Goal: Task Accomplishment & Management: Complete application form

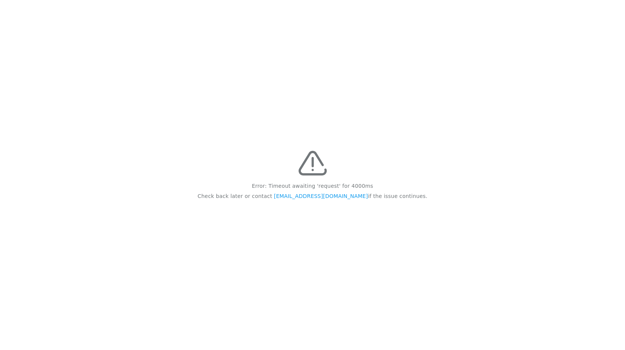
click at [390, 193] on p "Check back later or contact [EMAIL_ADDRESS][DOMAIN_NAME] if the issue continues." at bounding box center [313, 196] width 230 height 10
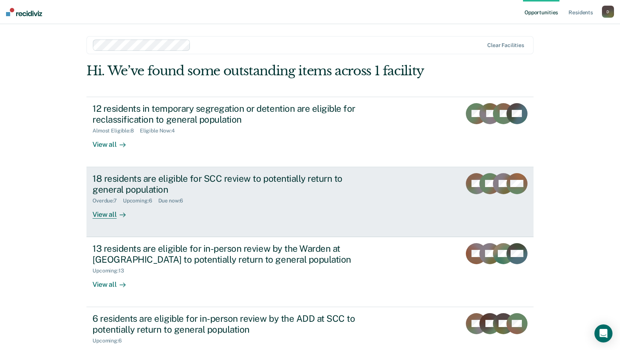
click at [201, 184] on div "18 residents are eligible for SCC review to potentially return to general popul…" at bounding box center [224, 184] width 264 height 22
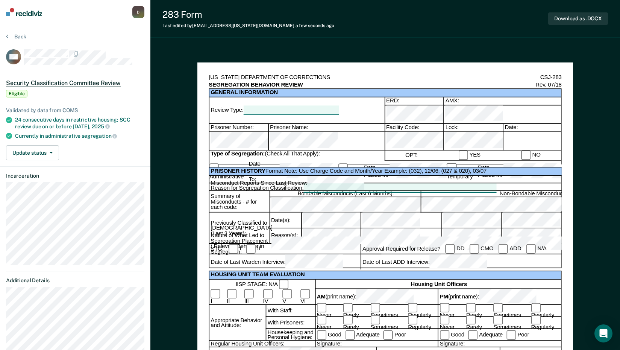
click at [280, 283] on div at bounding box center [284, 283] width 12 height 9
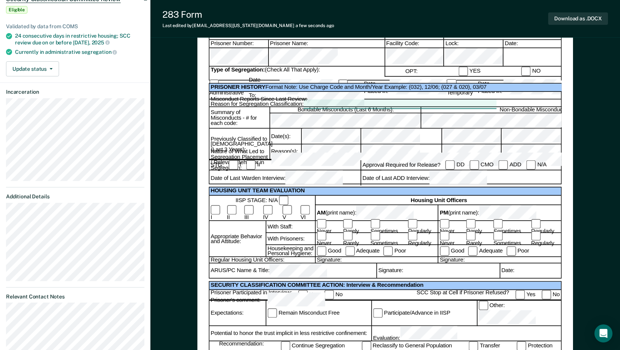
scroll to position [113, 0]
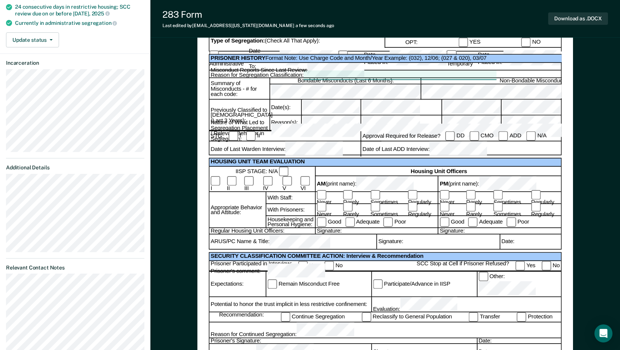
click at [516, 245] on div "Date:" at bounding box center [530, 241] width 62 height 15
click at [518, 243] on div "Date:" at bounding box center [530, 241] width 62 height 15
click at [516, 245] on div "Date:" at bounding box center [530, 241] width 62 height 15
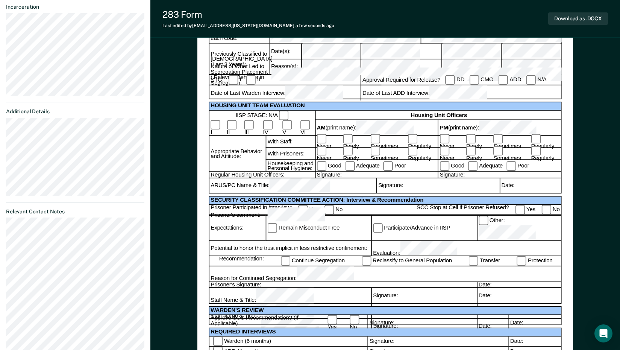
scroll to position [188, 0]
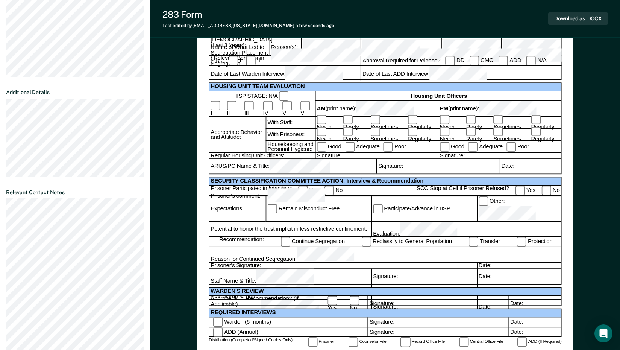
click at [274, 262] on div "Prisoner's Signature:" at bounding box center [342, 265] width 267 height 6
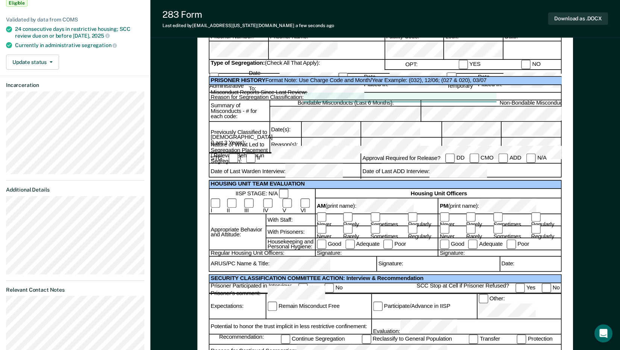
scroll to position [0, 0]
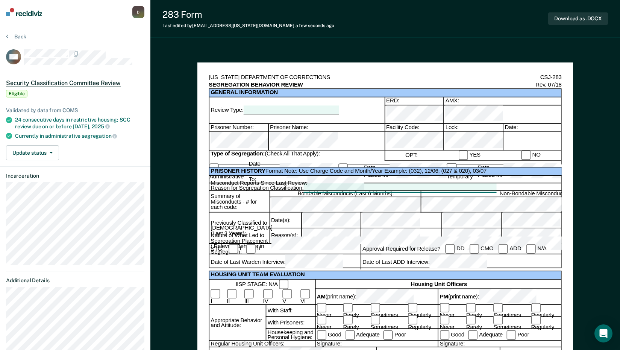
click at [327, 106] on div at bounding box center [291, 110] width 95 height 9
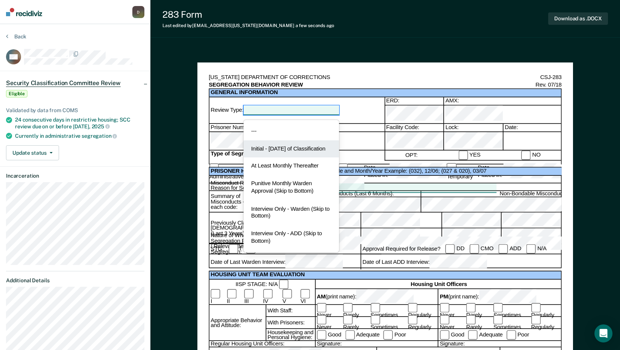
click at [282, 148] on div "Initial - [DATE] of Classification" at bounding box center [291, 149] width 95 height 18
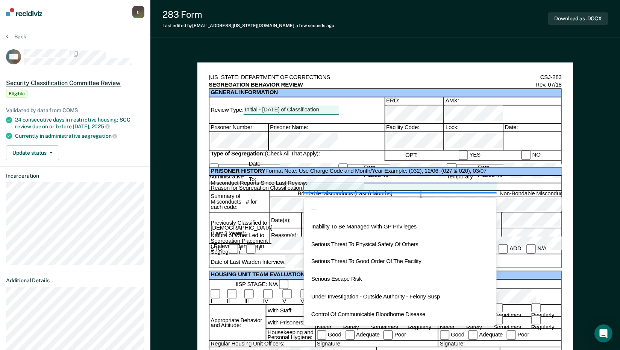
click at [313, 183] on div at bounding box center [399, 187] width 192 height 9
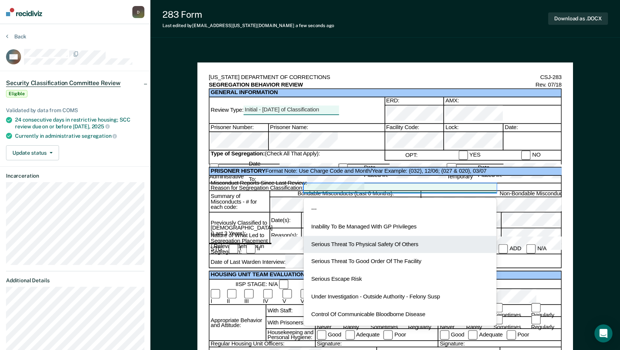
click at [364, 236] on div "Serious Threat To Physical Safety Of Others" at bounding box center [399, 245] width 192 height 18
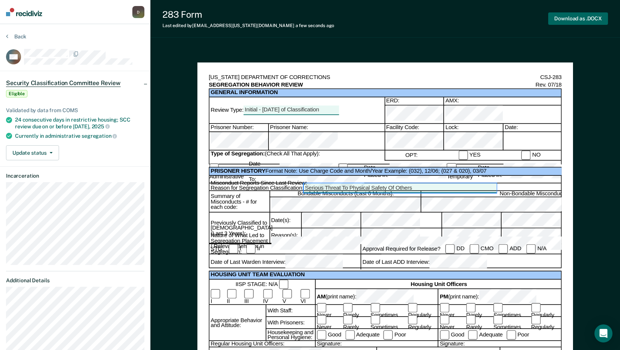
click at [573, 14] on button "Download as .DOCX" at bounding box center [578, 18] width 60 height 12
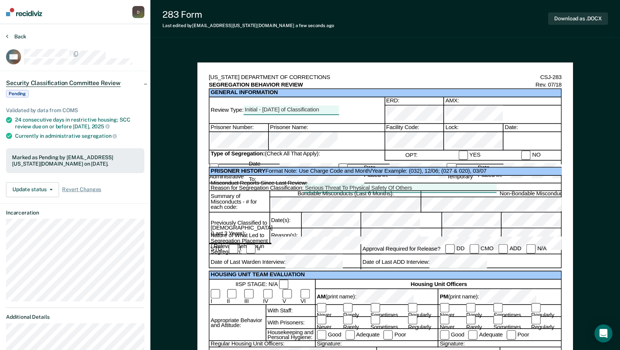
click at [20, 36] on button "Back" at bounding box center [16, 36] width 20 height 7
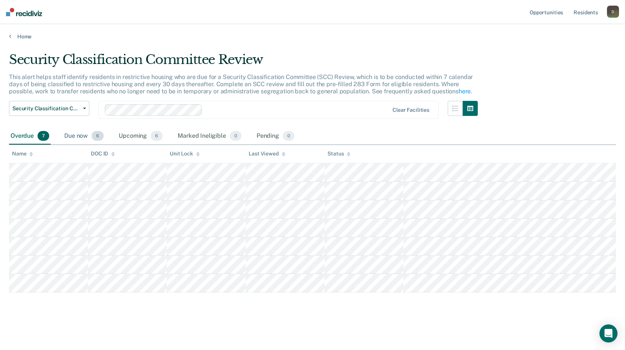
click at [83, 134] on div "Due now 6" at bounding box center [84, 136] width 42 height 17
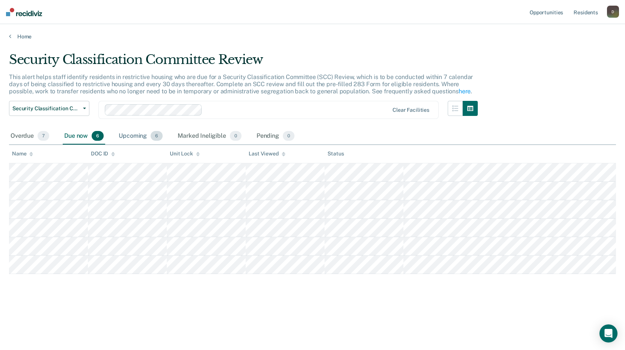
click at [133, 137] on div "Upcoming 6" at bounding box center [140, 136] width 47 height 17
click at [18, 35] on link "Home" at bounding box center [312, 36] width 607 height 7
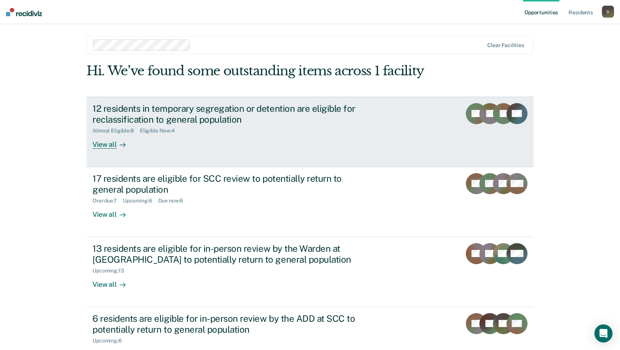
click at [107, 145] on div "View all" at bounding box center [113, 141] width 42 height 15
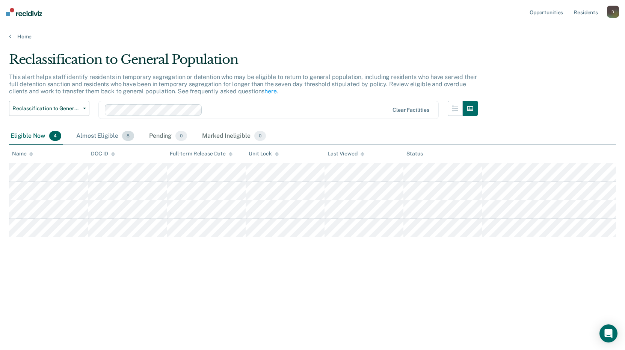
click at [100, 134] on div "Almost Eligible 8" at bounding box center [105, 136] width 61 height 17
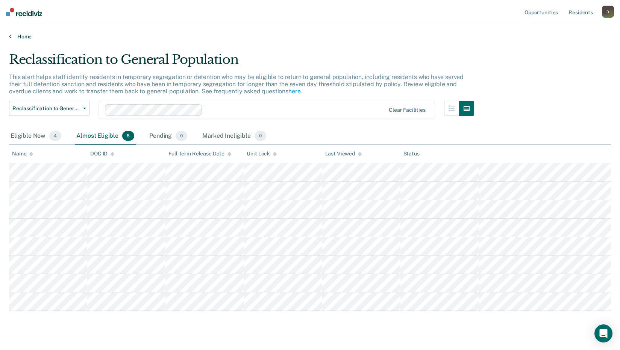
click at [14, 33] on link "Home" at bounding box center [310, 36] width 602 height 7
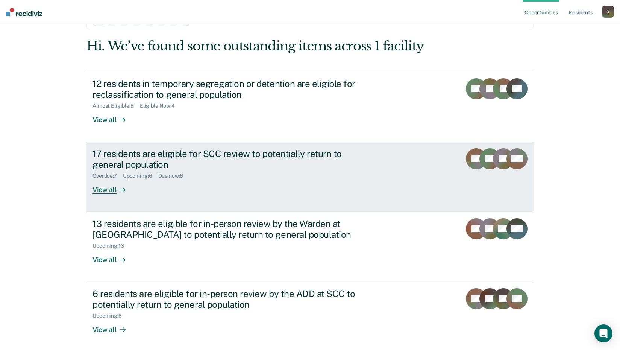
scroll to position [57, 0]
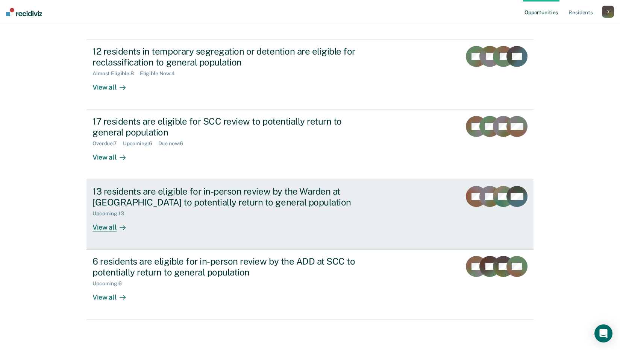
click at [322, 202] on div "13 residents are eligible for in-person review by the Warden at [GEOGRAPHIC_DAT…" at bounding box center [224, 197] width 264 height 22
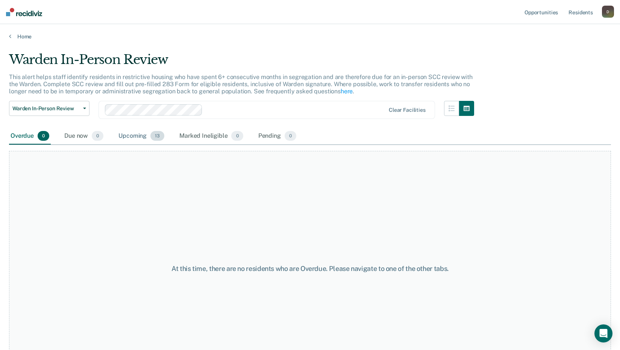
click at [130, 133] on div "Upcoming 13" at bounding box center [141, 136] width 49 height 17
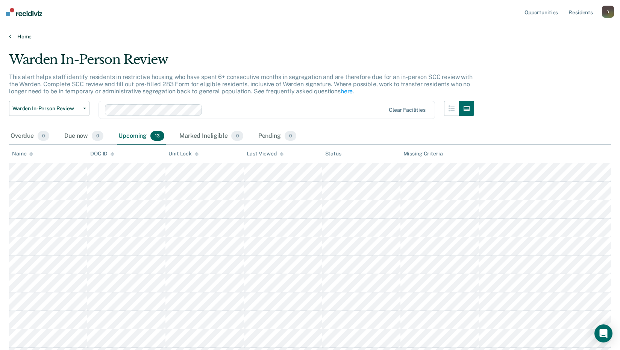
click at [19, 38] on link "Home" at bounding box center [310, 36] width 602 height 7
